Goal: Task Accomplishment & Management: Manage account settings

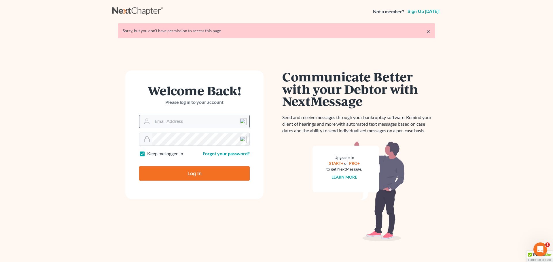
click at [152, 121] on div at bounding box center [145, 121] width 13 height 13
click at [159, 122] on input "Email Address" at bounding box center [200, 121] width 97 height 13
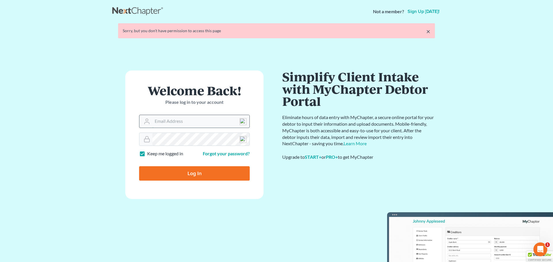
type input "[EMAIL_ADDRESS][DOMAIN_NAME]"
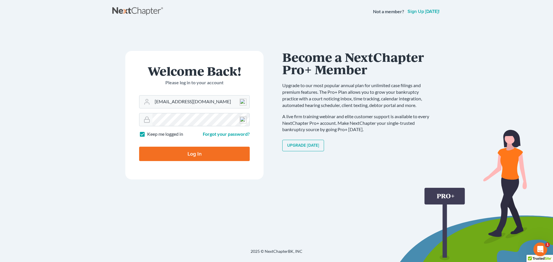
click at [191, 157] on input "Log In" at bounding box center [194, 154] width 111 height 14
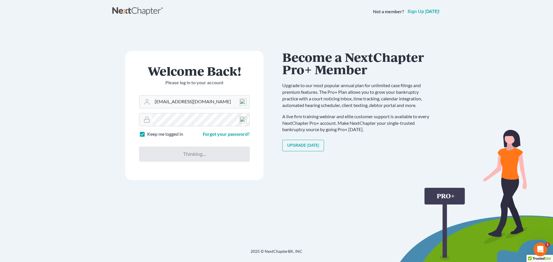
type input "Thinking..."
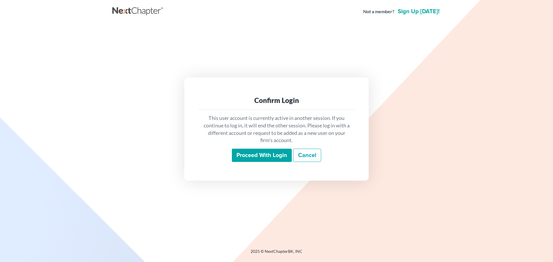
click at [246, 156] on input "Proceed with login" at bounding box center [262, 155] width 60 height 13
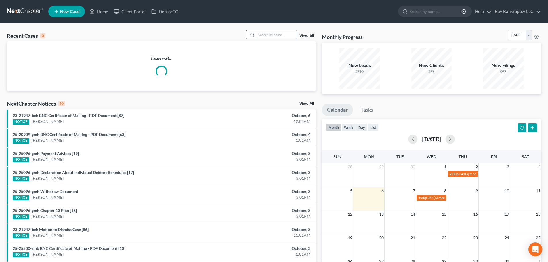
click at [272, 37] on input "search" at bounding box center [277, 35] width 40 height 8
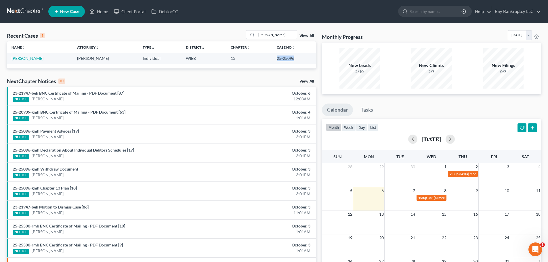
drag, startPoint x: 276, startPoint y: 58, endPoint x: 293, endPoint y: 60, distance: 17.3
click at [293, 60] on td "25-25096" at bounding box center [294, 58] width 44 height 11
copy td "25-25096"
drag, startPoint x: 276, startPoint y: 35, endPoint x: 238, endPoint y: 41, distance: 38.7
click at [238, 41] on div "Recent Cases 1 gwen View All" at bounding box center [161, 35] width 309 height 11
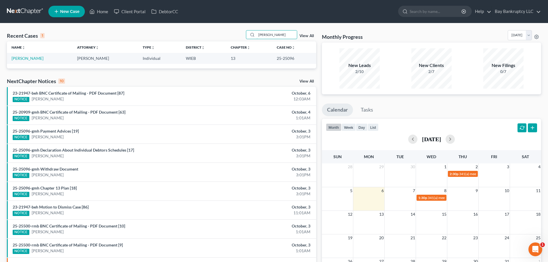
type input "michelle"
click at [36, 58] on link "Cardona, Michelle" at bounding box center [28, 58] width 32 height 5
select select "2"
select select "0"
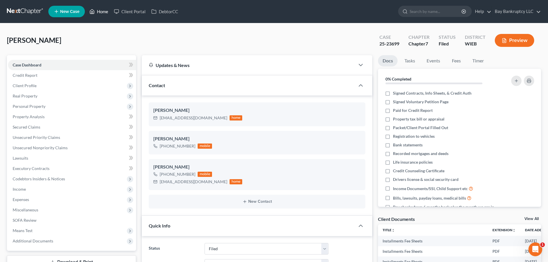
click at [102, 11] on link "Home" at bounding box center [99, 11] width 24 height 10
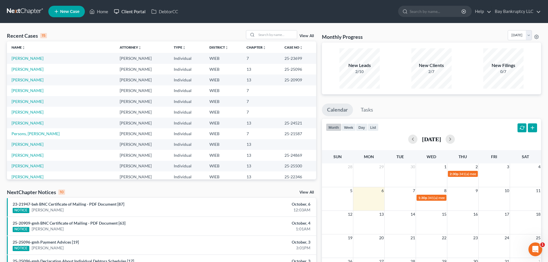
click at [137, 12] on link "Client Portal" at bounding box center [129, 11] width 37 height 10
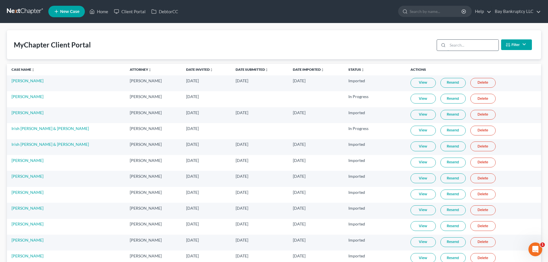
click at [464, 46] on input "search" at bounding box center [473, 45] width 51 height 11
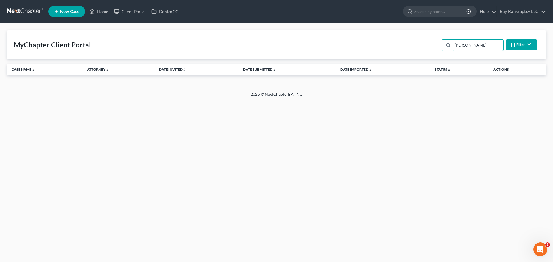
drag, startPoint x: 472, startPoint y: 40, endPoint x: 416, endPoint y: 55, distance: 58.5
click at [416, 55] on div "MyChapter Client Portal Alisha Filter Status Filter... Invited In Progress Read…" at bounding box center [276, 44] width 539 height 29
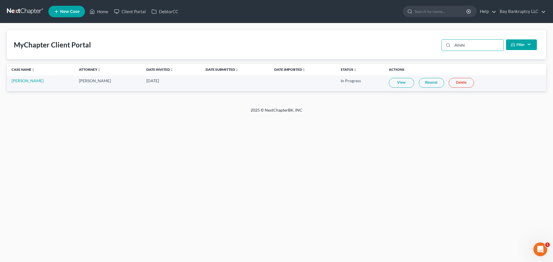
type input "Alishi"
click at [389, 84] on link "View" at bounding box center [401, 83] width 25 height 10
click at [102, 11] on link "Home" at bounding box center [99, 11] width 24 height 10
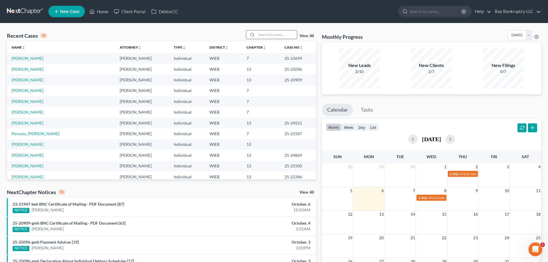
click at [274, 34] on input "search" at bounding box center [277, 35] width 40 height 8
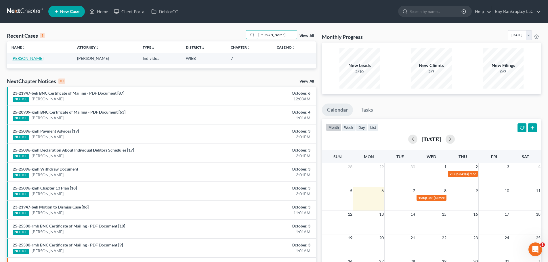
type input "Alisha"
click at [33, 58] on link "Lemon, Alisha" at bounding box center [28, 58] width 32 height 5
select select "3"
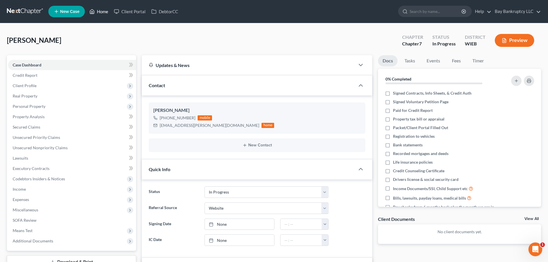
drag, startPoint x: 104, startPoint y: 10, endPoint x: 288, endPoint y: 40, distance: 186.3
click at [104, 10] on link "Home" at bounding box center [99, 11] width 24 height 10
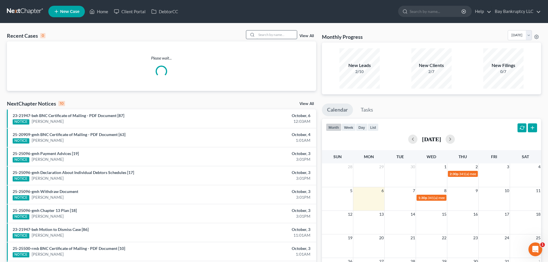
click at [286, 35] on input "search" at bounding box center [277, 35] width 40 height 8
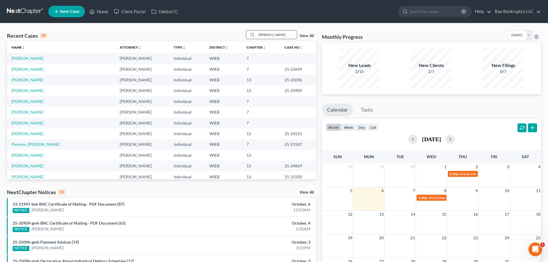
type input "Alishia"
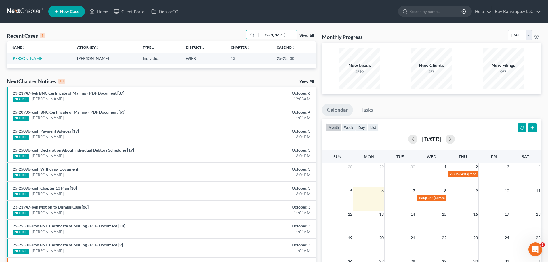
click at [27, 58] on link "Oliver, Alishia" at bounding box center [28, 58] width 32 height 5
select select "0"
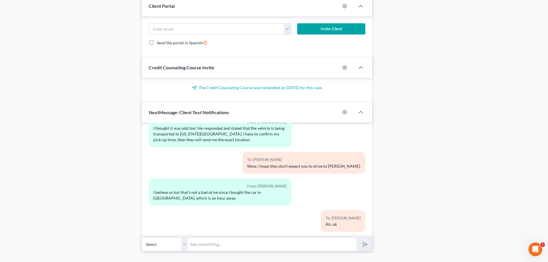
scroll to position [439, 0]
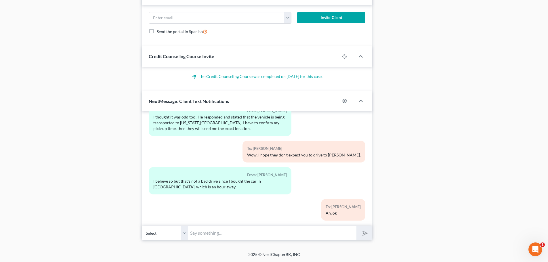
click at [214, 234] on input "text" at bounding box center [272, 233] width 169 height 14
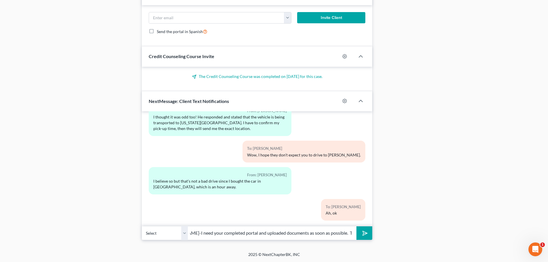
scroll to position [0, 33]
type input "Hi Alishia-I need your completed portal and uploaded documents as soon as possi…"
click at [371, 238] on button "submit" at bounding box center [365, 234] width 16 height 14
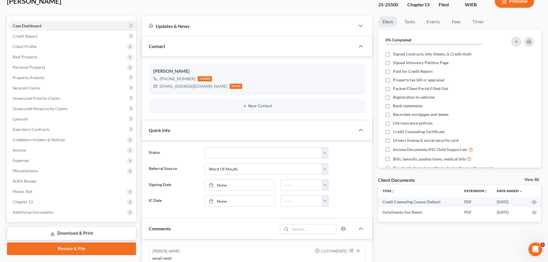
scroll to position [0, 0]
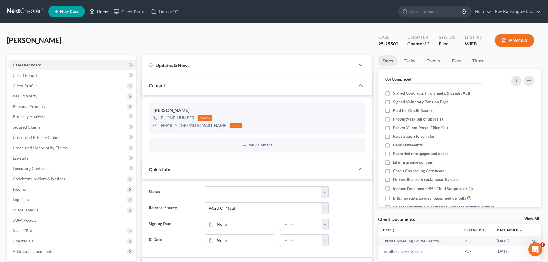
click at [102, 12] on link "Home" at bounding box center [99, 11] width 24 height 10
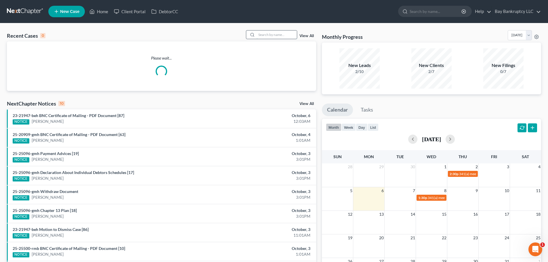
click at [288, 37] on input "search" at bounding box center [277, 35] width 40 height 8
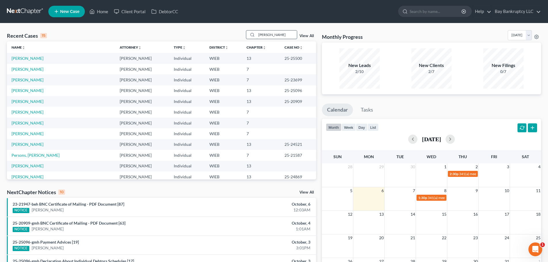
type input "alphonso"
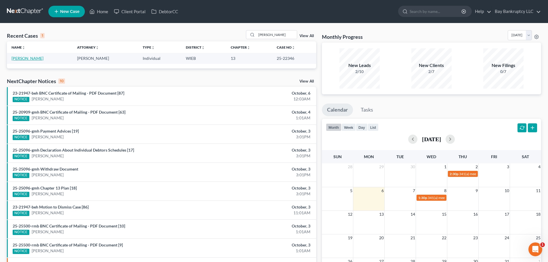
click at [33, 56] on link "Johnson, Alphonso" at bounding box center [28, 58] width 32 height 5
select select "1"
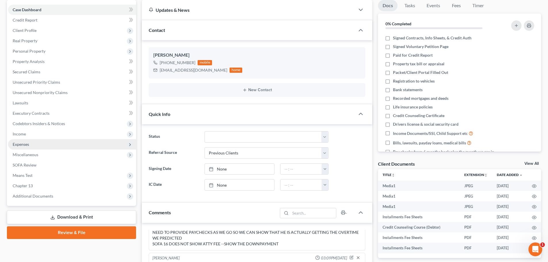
scroll to position [58, 0]
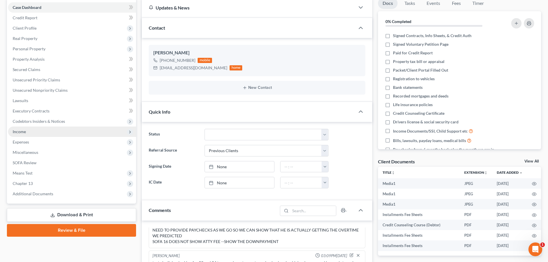
drag, startPoint x: 24, startPoint y: 131, endPoint x: 39, endPoint y: 136, distance: 15.0
click at [24, 131] on span "Income" at bounding box center [19, 131] width 13 height 5
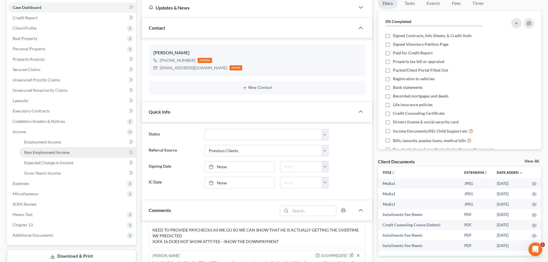
click at [45, 148] on link "Non Employment Income" at bounding box center [78, 152] width 117 height 10
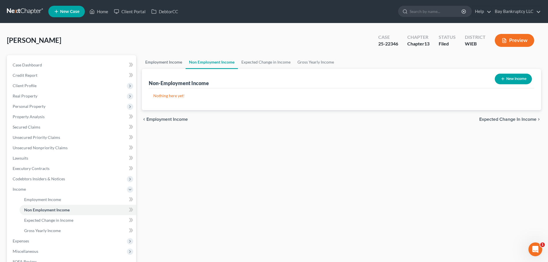
click at [165, 60] on link "Employment Income" at bounding box center [164, 62] width 44 height 14
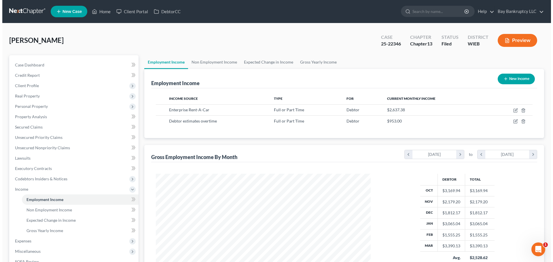
scroll to position [107, 226]
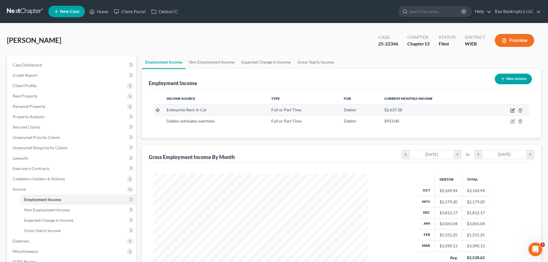
click at [513, 110] on icon "button" at bounding box center [513, 110] width 5 height 5
select select "0"
select select "52"
select select "2"
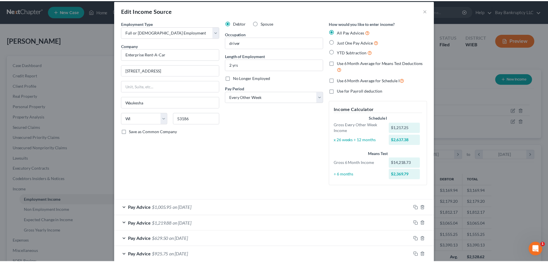
scroll to position [0, 0]
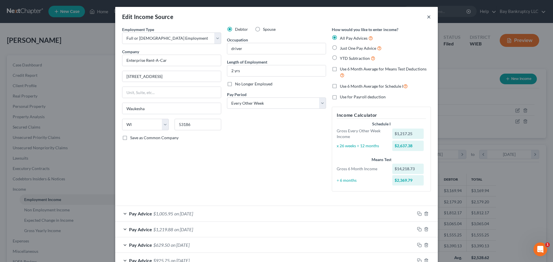
drag, startPoint x: 427, startPoint y: 19, endPoint x: 421, endPoint y: 26, distance: 8.6
click at [427, 19] on button "×" at bounding box center [429, 16] width 4 height 7
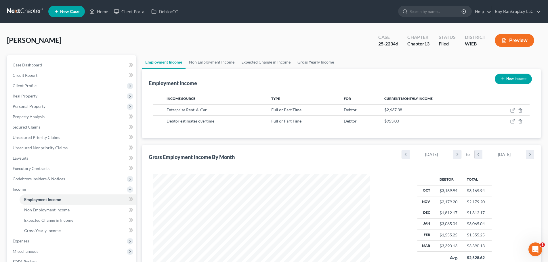
scroll to position [287800, 287681]
drag, startPoint x: 377, startPoint y: 45, endPoint x: 398, endPoint y: 47, distance: 21.4
click at [398, 47] on div "Case 25-22346" at bounding box center [388, 41] width 29 height 17
copy div "25-22346"
click at [35, 87] on span "Client Profile" at bounding box center [25, 85] width 24 height 5
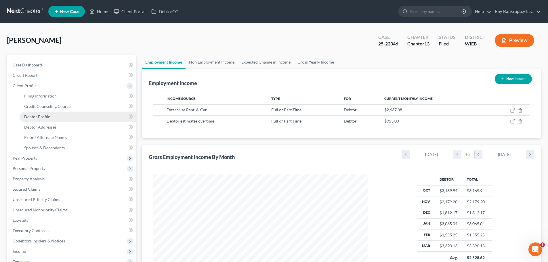
click at [41, 118] on span "Debtor Profile" at bounding box center [37, 116] width 26 height 5
select select "1"
select select "0"
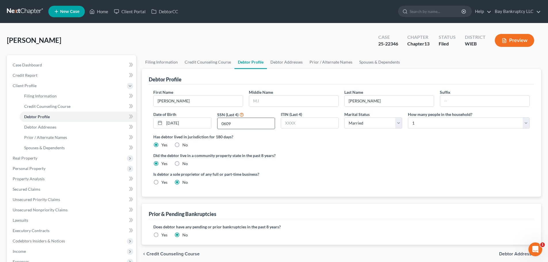
drag, startPoint x: 234, startPoint y: 125, endPoint x: 220, endPoint y: 127, distance: 14.2
click at [220, 127] on input "0609" at bounding box center [246, 123] width 57 height 11
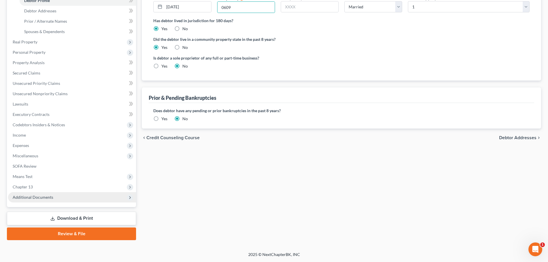
click at [38, 196] on span "Additional Documents" at bounding box center [33, 197] width 41 height 5
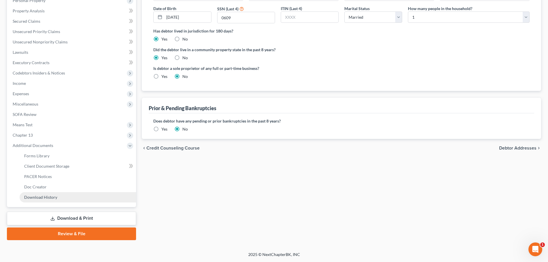
scroll to position [106, 0]
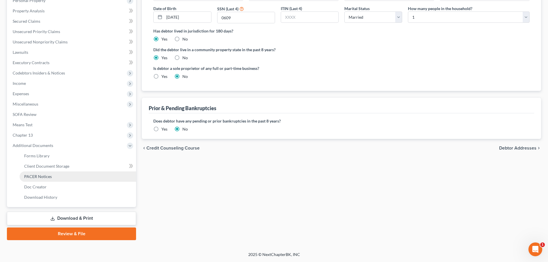
click at [41, 179] on span "PACER Notices" at bounding box center [38, 176] width 28 height 5
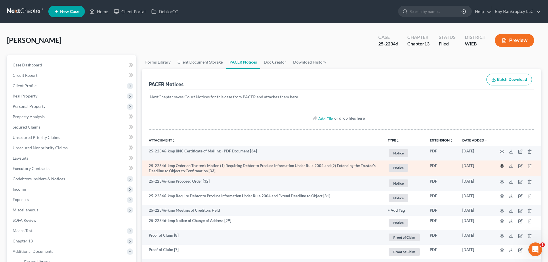
click at [502, 166] on icon "button" at bounding box center [502, 166] width 5 height 5
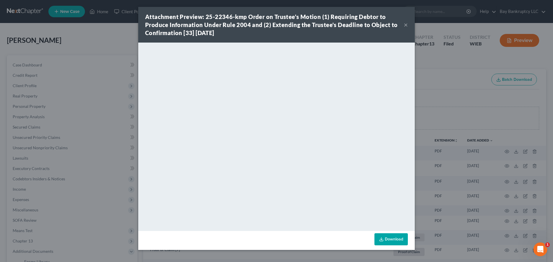
click at [404, 24] on button "×" at bounding box center [406, 24] width 4 height 7
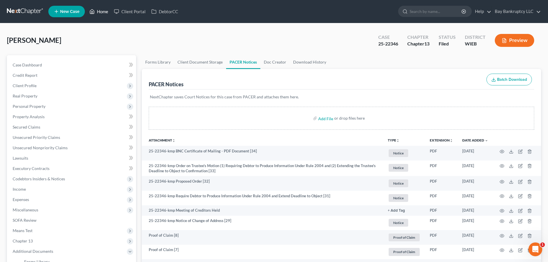
click at [102, 10] on link "Home" at bounding box center [99, 11] width 24 height 10
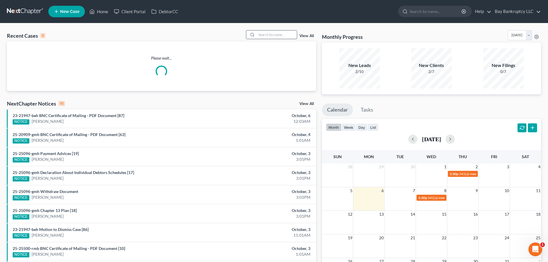
click at [270, 33] on input "search" at bounding box center [277, 35] width 40 height 8
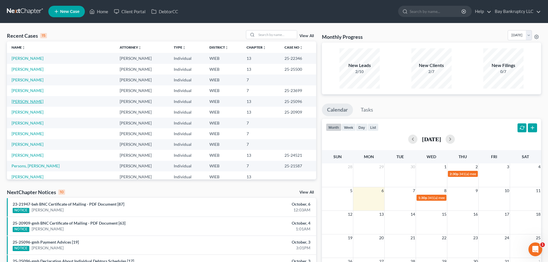
click at [43, 102] on link "Williams, Gwendolyn" at bounding box center [28, 101] width 32 height 5
select select "0"
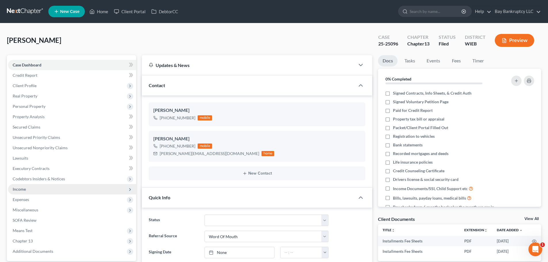
click at [27, 189] on span "Income" at bounding box center [72, 189] width 128 height 10
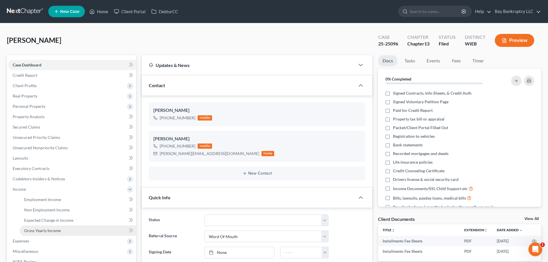
scroll to position [4228, 0]
click at [37, 230] on span "Gross Yearly Income" at bounding box center [42, 230] width 37 height 5
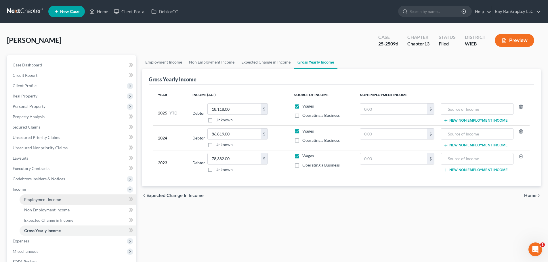
click at [43, 200] on span "Employment Income" at bounding box center [42, 199] width 37 height 5
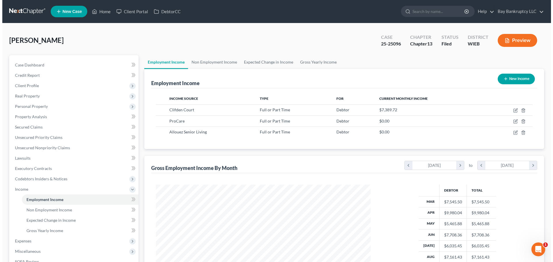
scroll to position [107, 226]
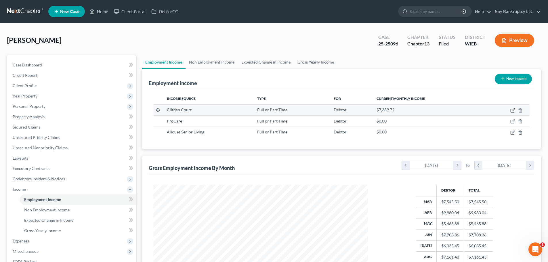
click at [512, 109] on icon "button" at bounding box center [513, 110] width 5 height 5
select select "0"
select select "52"
select select "1"
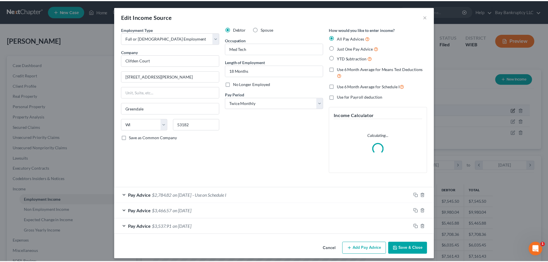
scroll to position [108, 228]
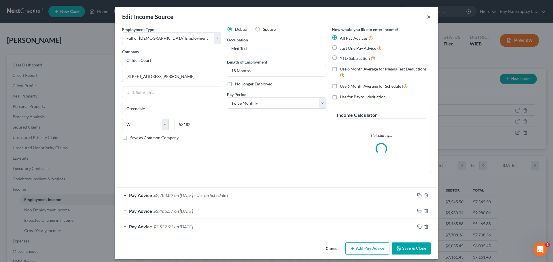
click at [427, 18] on button "×" at bounding box center [429, 16] width 4 height 7
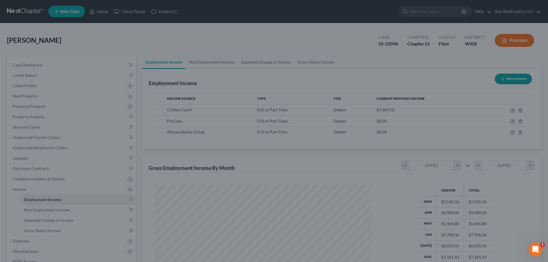
scroll to position [287800, 287681]
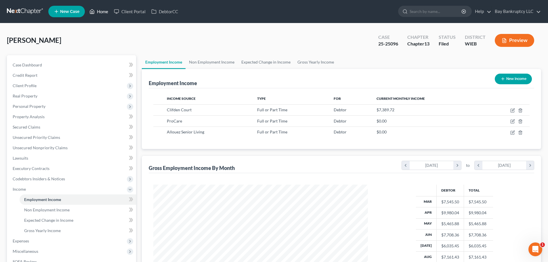
drag, startPoint x: 98, startPoint y: 10, endPoint x: 147, endPoint y: 46, distance: 60.6
click at [98, 10] on link "Home" at bounding box center [99, 11] width 24 height 10
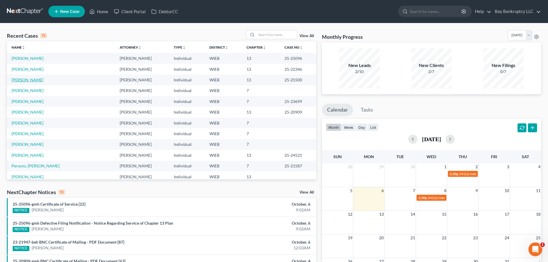
click at [22, 79] on link "Oliver, Alishia" at bounding box center [28, 79] width 32 height 5
select select "0"
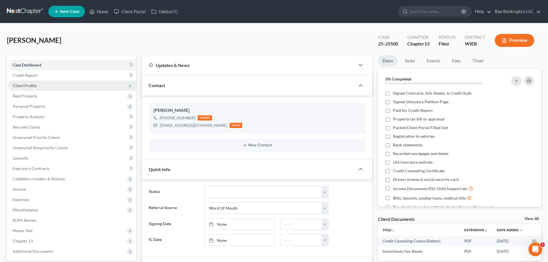
drag, startPoint x: 28, startPoint y: 87, endPoint x: 34, endPoint y: 99, distance: 13.7
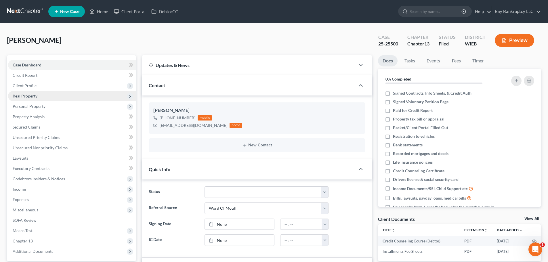
click at [28, 87] on span "Client Profile" at bounding box center [25, 85] width 24 height 5
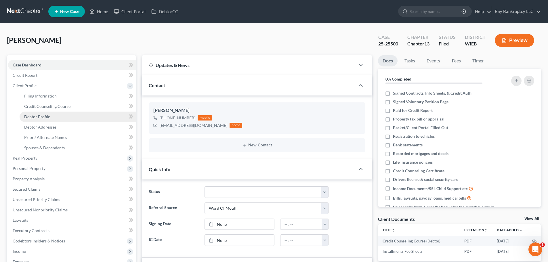
scroll to position [2449, 0]
click at [46, 116] on span "Debtor Profile" at bounding box center [37, 116] width 26 height 5
select select "0"
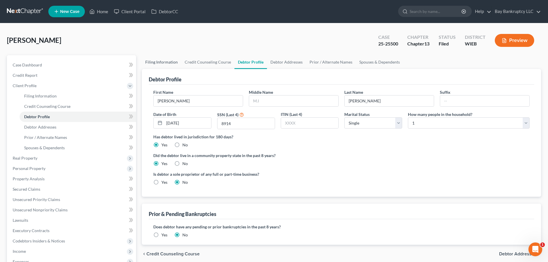
click at [159, 63] on link "Filing Information" at bounding box center [161, 62] width 39 height 14
select select "1"
select select "0"
select select "3"
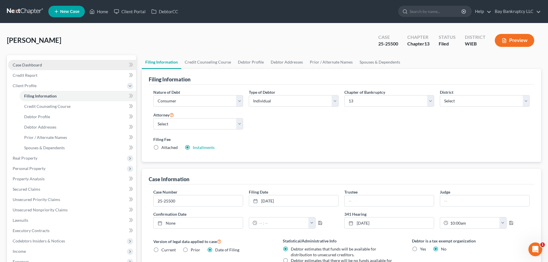
click at [41, 65] on span "Case Dashboard" at bounding box center [27, 64] width 29 height 5
select select "0"
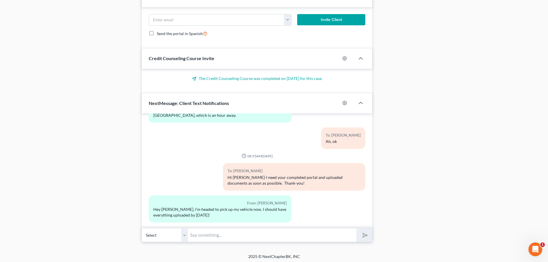
scroll to position [439, 0]
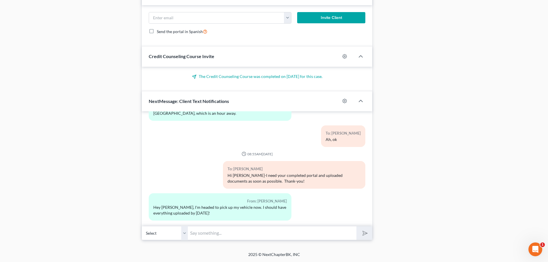
click at [199, 235] on input "text" at bounding box center [272, 233] width 169 height 14
click at [278, 234] on input "If you can get it in earlier-that's better" at bounding box center [272, 233] width 169 height 14
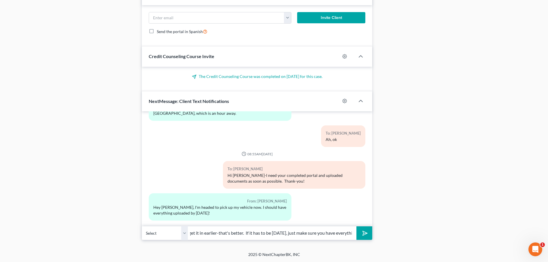
scroll to position [0, 26]
type input "If you can get it in earlier-that's better. If it has to be Friday, just make s…"
click at [362, 233] on icon "submit" at bounding box center [364, 233] width 8 height 8
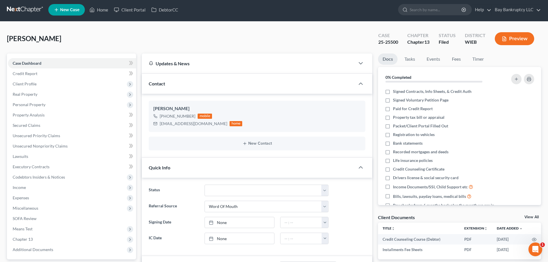
scroll to position [0, 0]
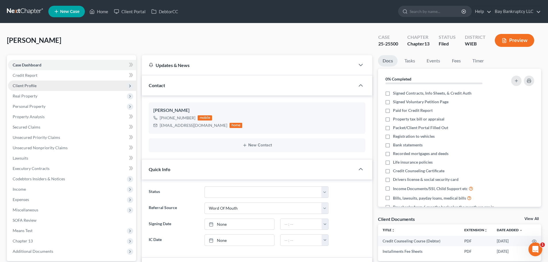
click at [33, 84] on span "Client Profile" at bounding box center [25, 85] width 24 height 5
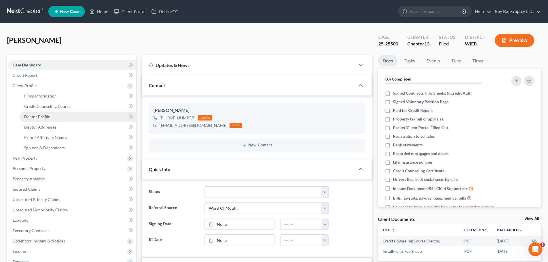
click at [48, 118] on span "Debtor Profile" at bounding box center [37, 116] width 26 height 5
select select "0"
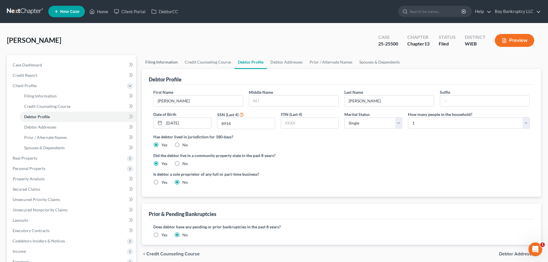
click at [151, 61] on link "Filing Information" at bounding box center [161, 62] width 39 height 14
select select "1"
select select "0"
select select "3"
select select "90"
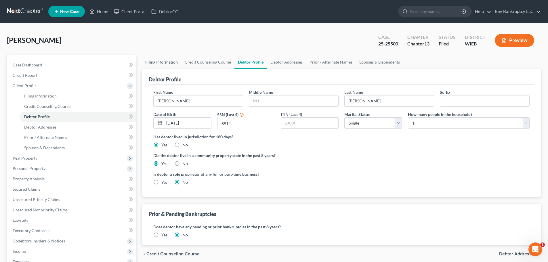
select select "0"
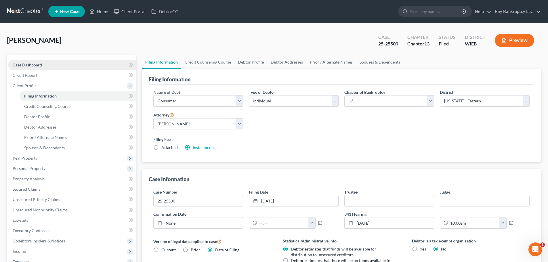
click at [40, 67] on span "Case Dashboard" at bounding box center [27, 64] width 29 height 5
select select "0"
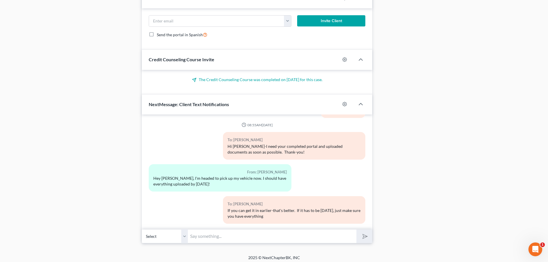
scroll to position [439, 0]
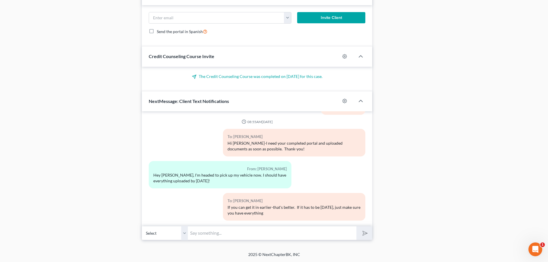
click at [210, 236] on input "text" at bounding box center [272, 233] width 169 height 14
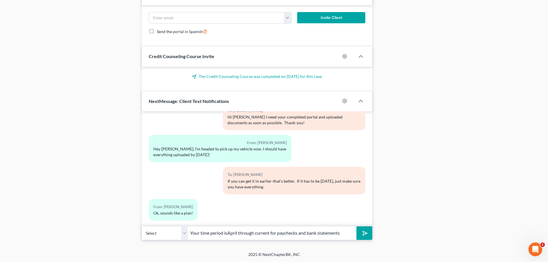
click at [227, 233] on input "Your time period isApril through current for paychecks and bank statements" at bounding box center [272, 233] width 169 height 14
type input "Your time period is April through current for paychecks and bank statements"
click at [366, 236] on button "submit" at bounding box center [365, 234] width 16 height 14
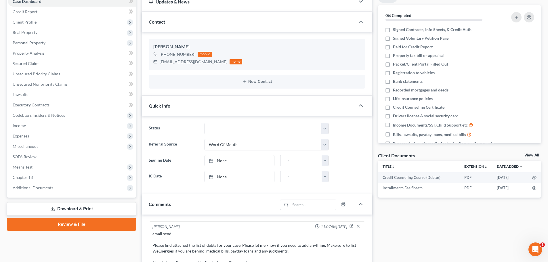
scroll to position [0, 0]
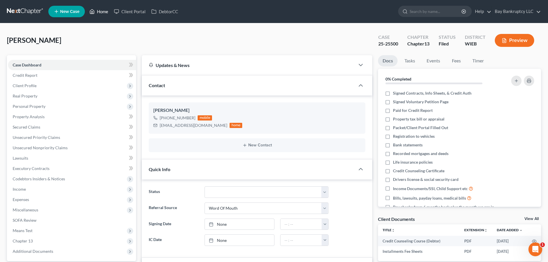
click at [101, 10] on link "Home" at bounding box center [99, 11] width 24 height 10
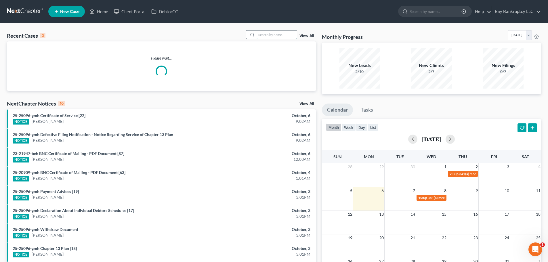
click at [290, 37] on input "search" at bounding box center [277, 35] width 40 height 8
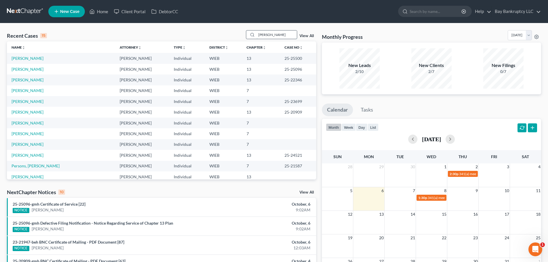
type input "gwen"
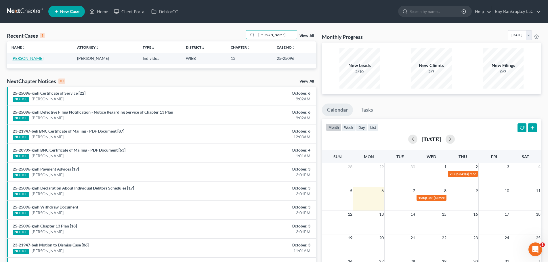
click at [37, 58] on link "Williams, Gwendolyn" at bounding box center [28, 58] width 32 height 5
select select "2"
select select "0"
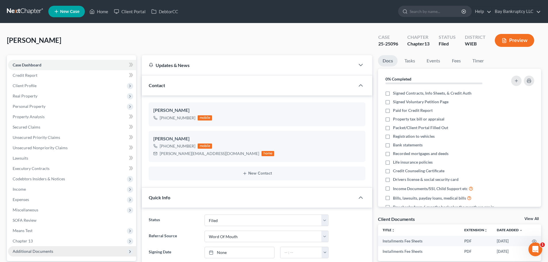
click at [41, 249] on span "Additional Documents" at bounding box center [33, 251] width 41 height 5
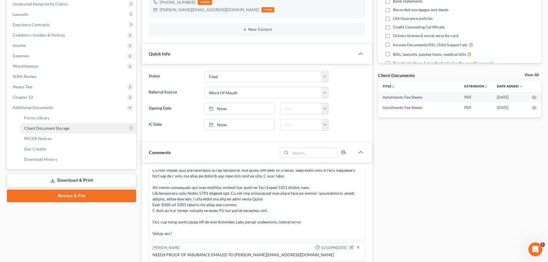
scroll to position [4228, 0]
click at [42, 137] on span "PACER Notices" at bounding box center [38, 138] width 28 height 5
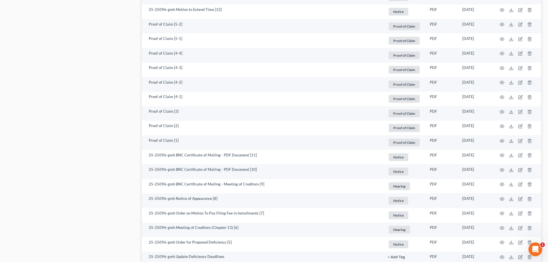
scroll to position [374, 0]
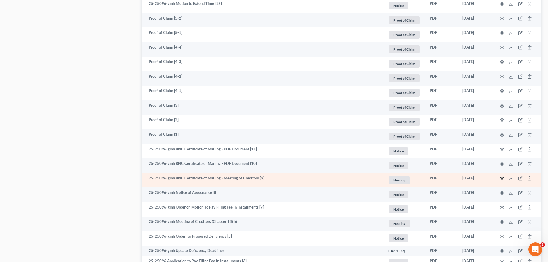
click at [503, 179] on icon "button" at bounding box center [502, 178] width 5 height 5
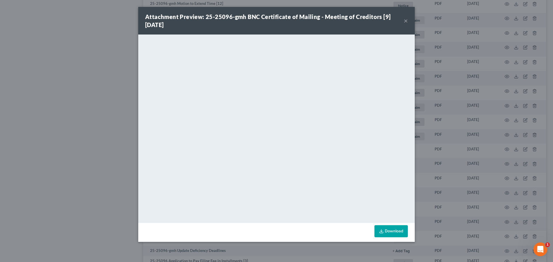
click at [405, 21] on button "×" at bounding box center [406, 20] width 4 height 7
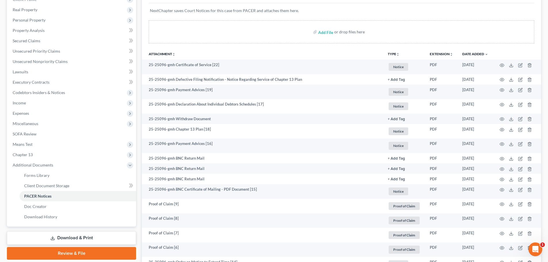
scroll to position [0, 0]
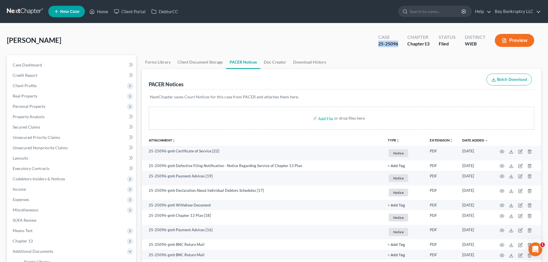
drag, startPoint x: 378, startPoint y: 45, endPoint x: 398, endPoint y: 44, distance: 19.9
click at [398, 44] on div "25-25096" at bounding box center [389, 44] width 20 height 7
copy div "25-25096"
